Goal: Transaction & Acquisition: Purchase product/service

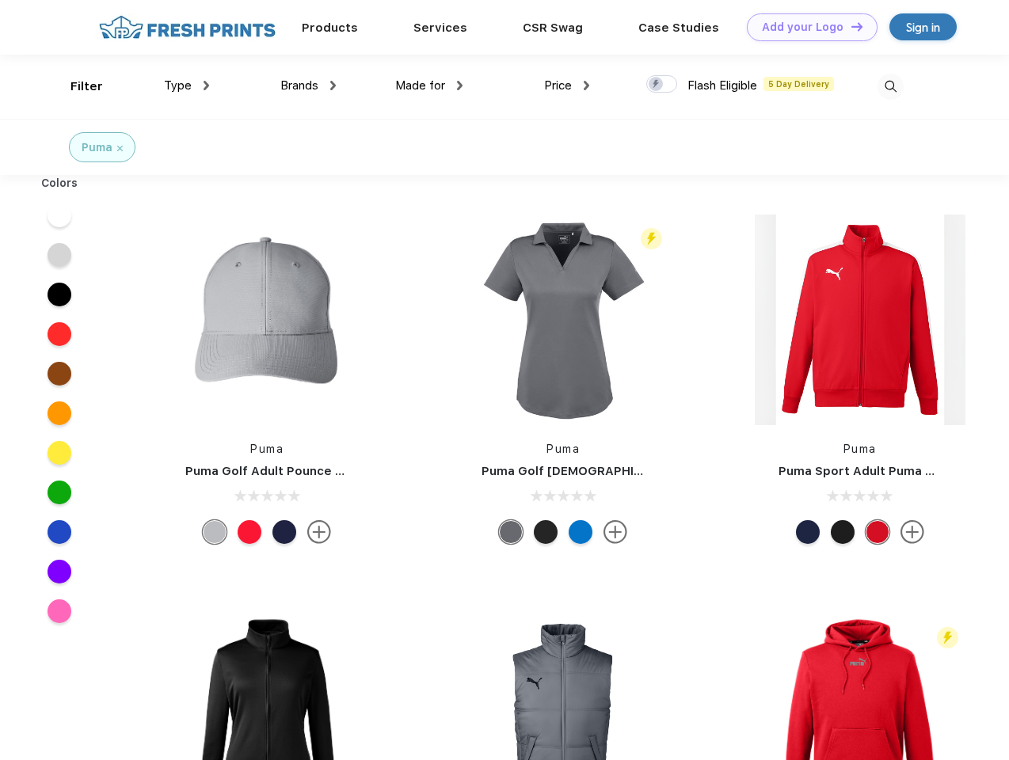
click at [806, 27] on link "Add your Logo Design Tool" at bounding box center [812, 27] width 131 height 28
click at [0, 0] on div "Design Tool" at bounding box center [0, 0] width 0 height 0
click at [850, 26] on link "Add your Logo Design Tool" at bounding box center [812, 27] width 131 height 28
click at [76, 86] on div "Filter" at bounding box center [87, 87] width 32 height 18
click at [187, 86] on span "Type" at bounding box center [178, 85] width 28 height 14
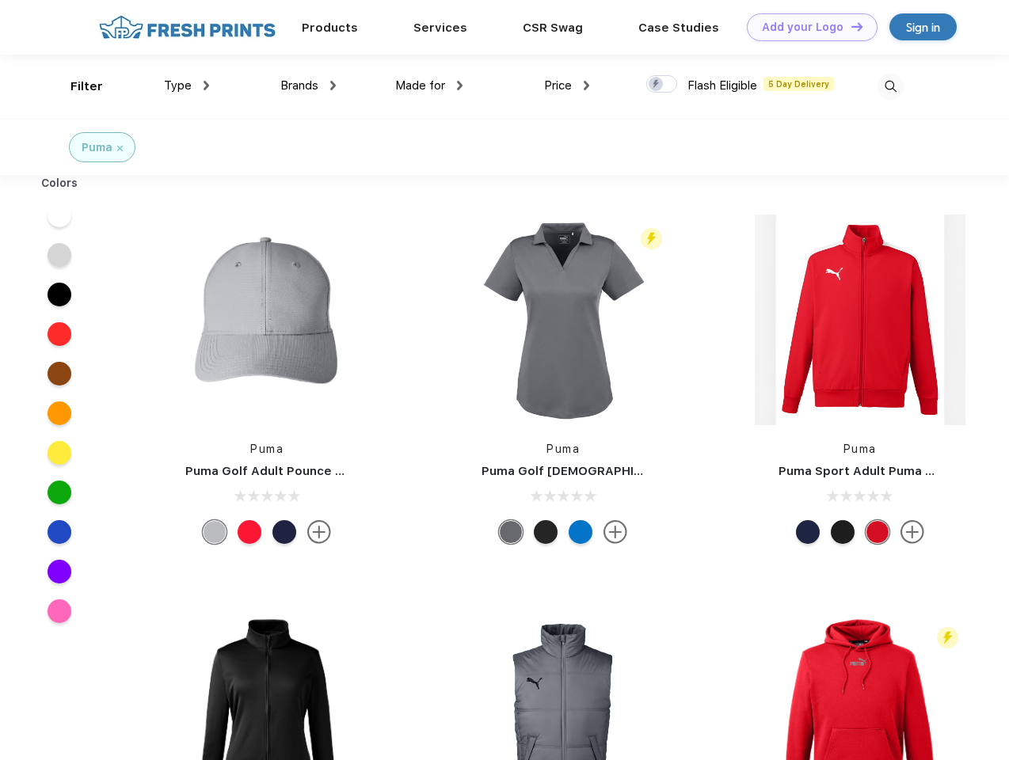
click at [308, 86] on span "Brands" at bounding box center [299, 85] width 38 height 14
click at [429, 86] on span "Made for" at bounding box center [420, 85] width 50 height 14
click at [567, 86] on span "Price" at bounding box center [558, 85] width 28 height 14
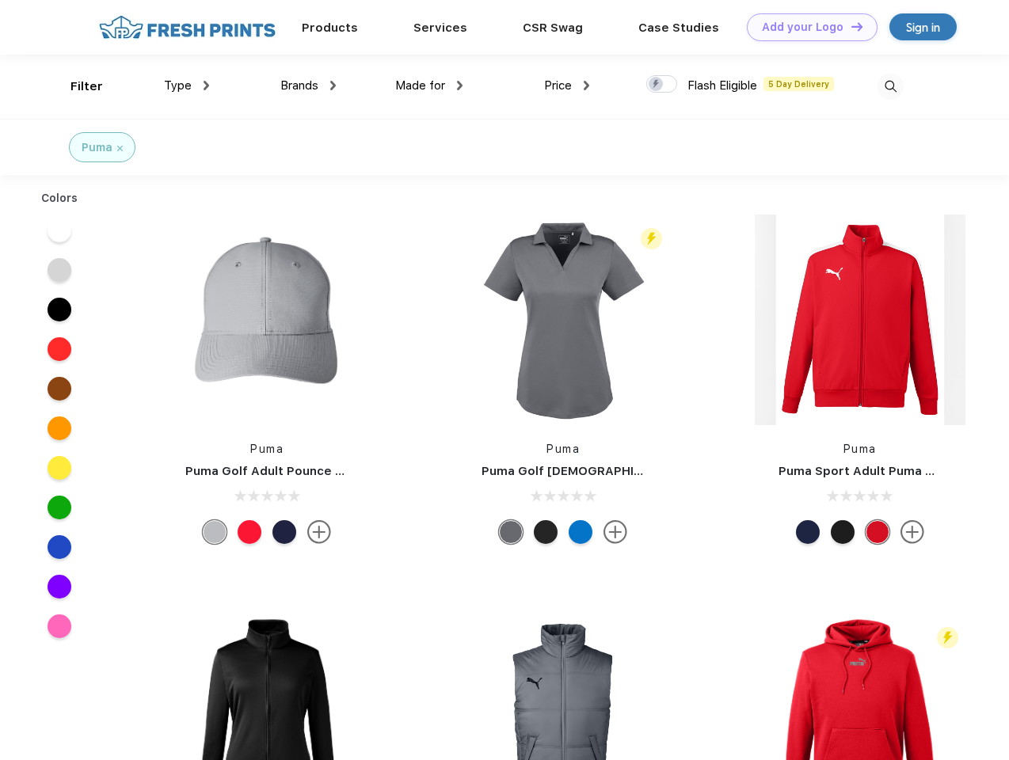
click at [662, 85] on div at bounding box center [661, 83] width 31 height 17
click at [657, 85] on input "checkbox" at bounding box center [651, 79] width 10 height 10
click at [890, 86] on img at bounding box center [891, 87] width 26 height 26
